Goal: Task Accomplishment & Management: Use online tool/utility

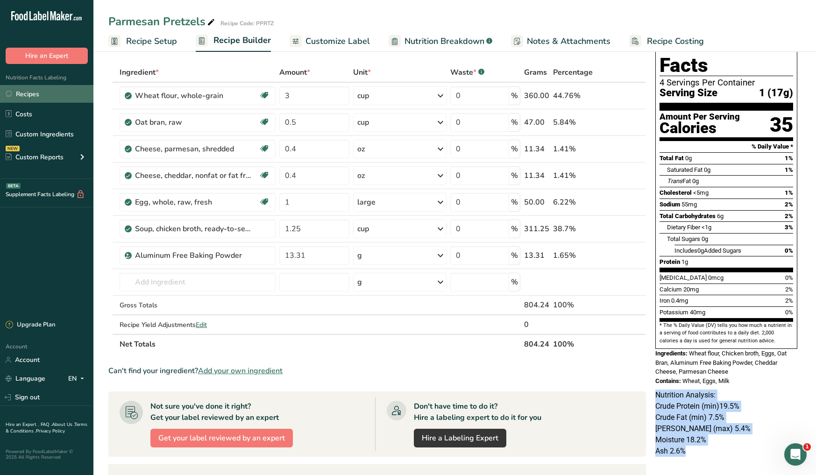
click at [38, 101] on link "Recipes" at bounding box center [46, 94] width 93 height 18
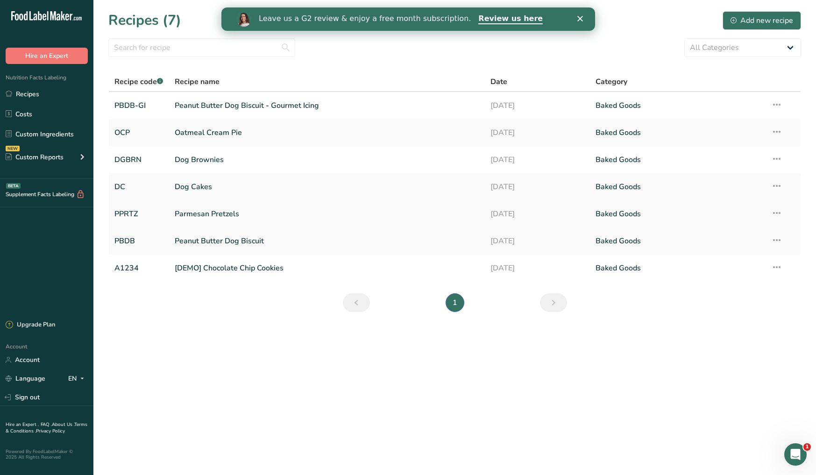
click at [232, 213] on link "Parmesan Pretzels" at bounding box center [327, 214] width 305 height 20
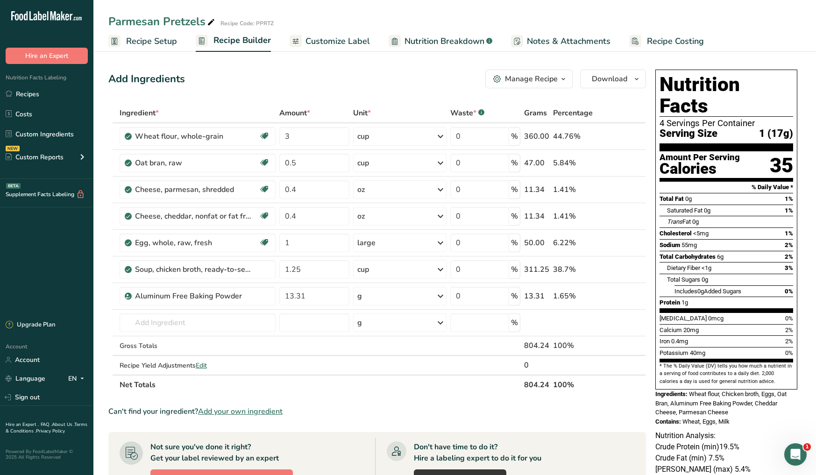
click at [128, 40] on span "Recipe Setup" at bounding box center [151, 41] width 51 height 13
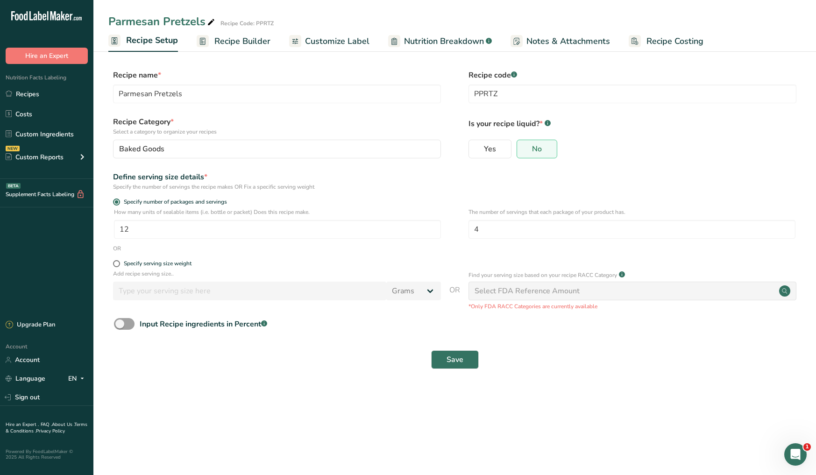
click at [213, 23] on icon at bounding box center [211, 22] width 8 height 13
click at [153, 43] on span "Recipe Setup" at bounding box center [152, 40] width 52 height 13
click at [50, 96] on link "Recipes" at bounding box center [46, 94] width 93 height 18
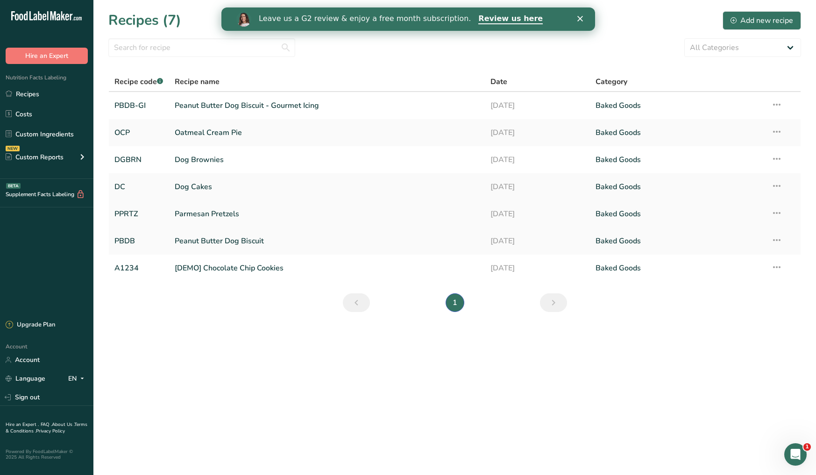
click at [781, 214] on icon at bounding box center [776, 213] width 11 height 17
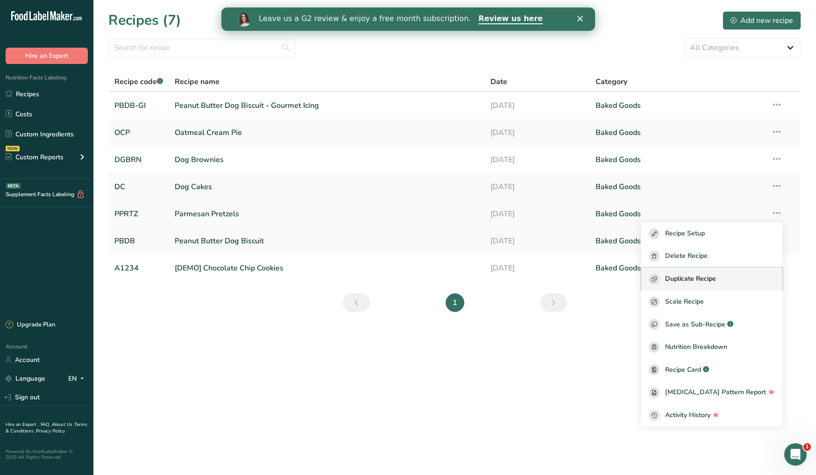
click at [710, 282] on span "Duplicate Recipe" at bounding box center [690, 279] width 51 height 11
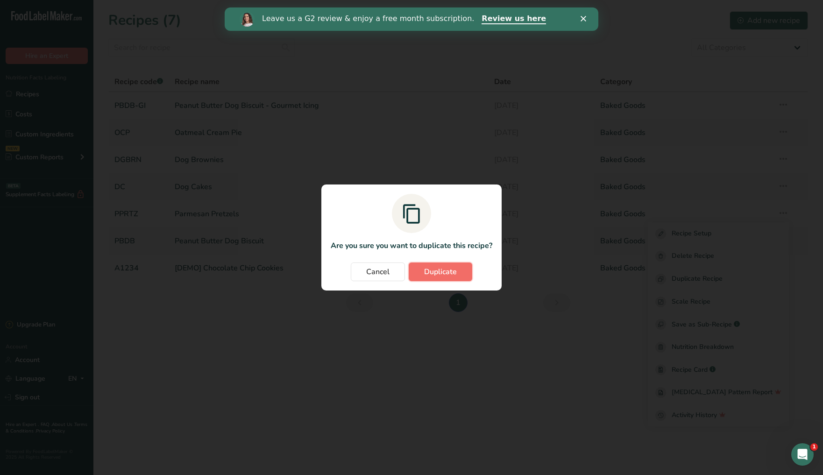
click at [449, 276] on span "Duplicate" at bounding box center [440, 271] width 33 height 11
